Goal: Check status: Check status

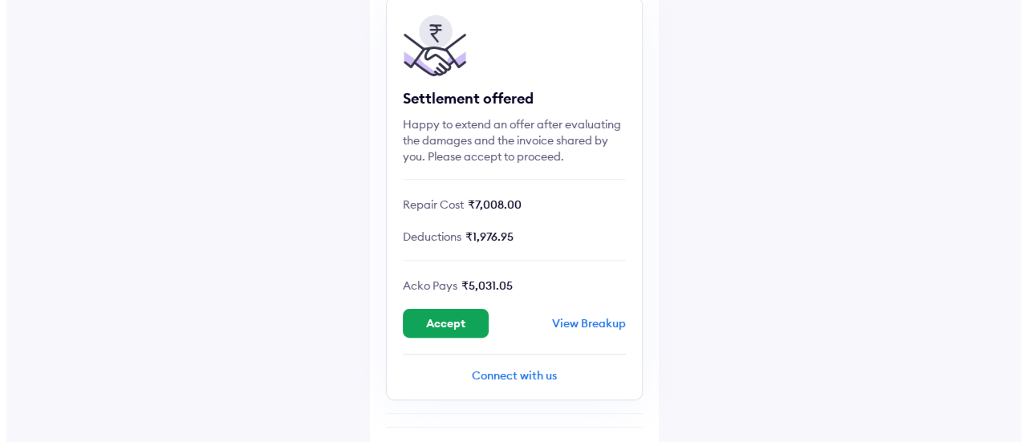
scroll to position [160, 0]
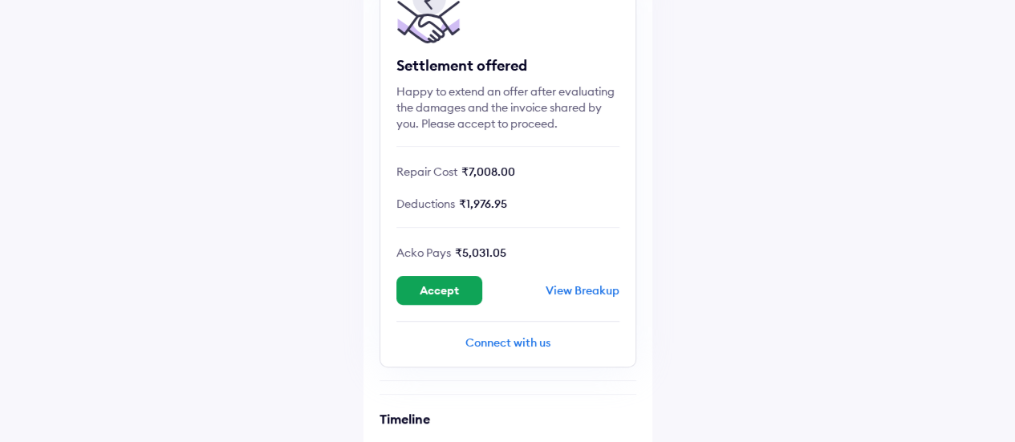
click at [608, 286] on div "View Breakup" at bounding box center [582, 290] width 74 height 14
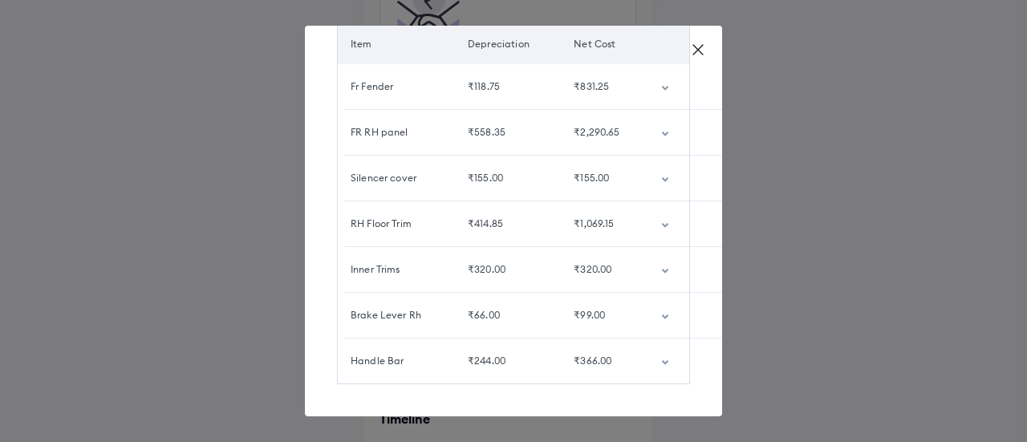
scroll to position [170, 0]
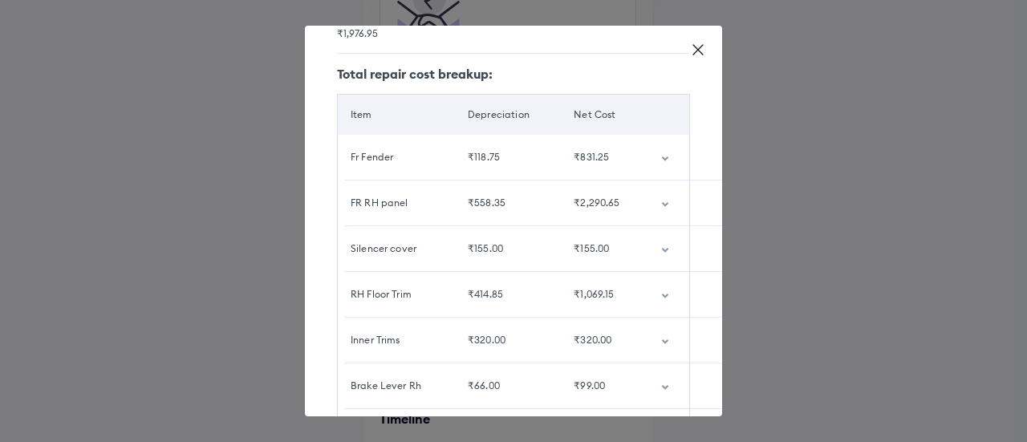
click at [662, 159] on icon "customized table" at bounding box center [665, 158] width 6 height 5
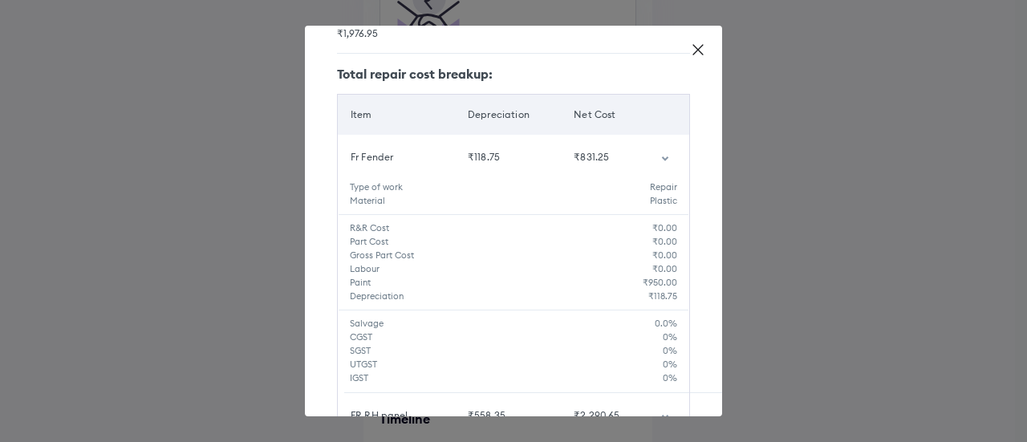
click at [662, 159] on icon "customized table" at bounding box center [665, 158] width 6 height 5
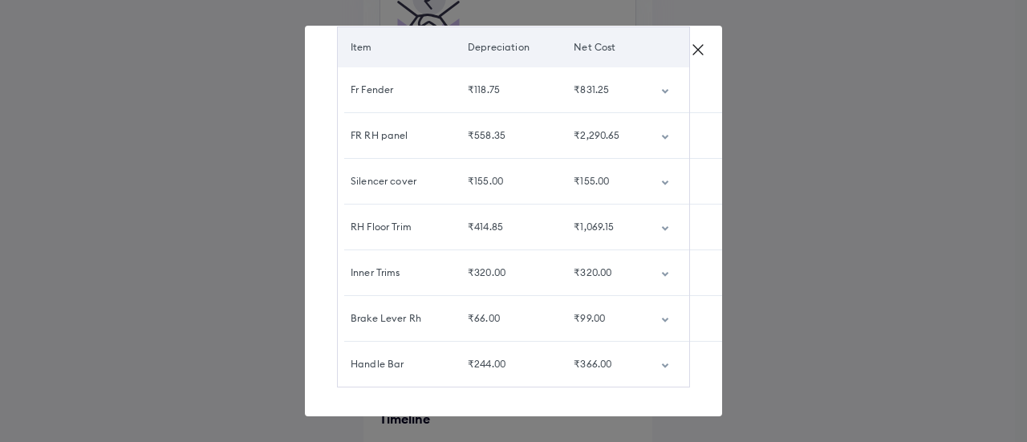
scroll to position [250, 0]
